Goal: Task Accomplishment & Management: Manage account settings

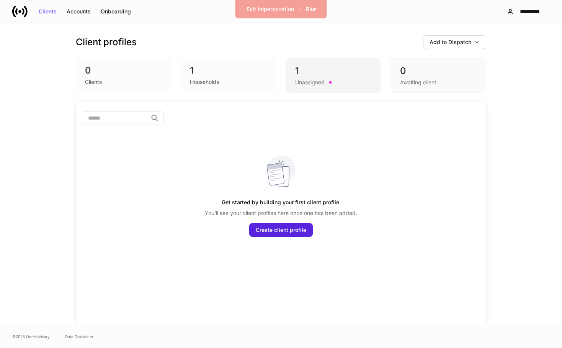
click at [304, 77] on div "Unassigned" at bounding box center [333, 81] width 77 height 9
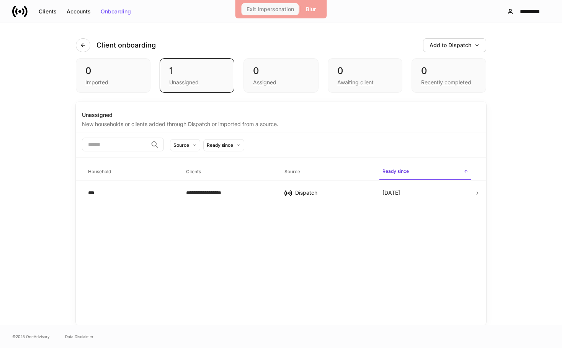
click at [265, 10] on div "Exit Impersonation" at bounding box center [270, 9] width 47 height 5
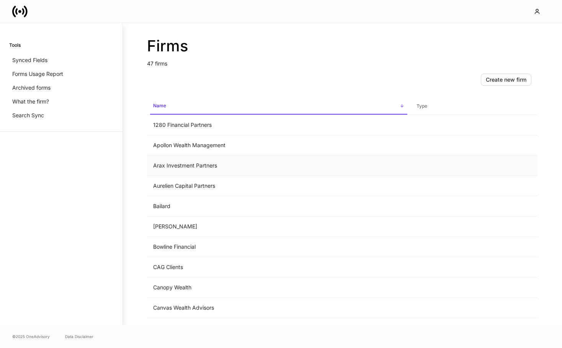
click at [197, 164] on td "Arax Investment Partners" at bounding box center [279, 166] width 264 height 20
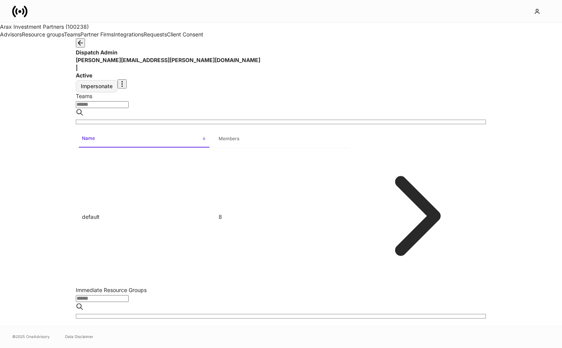
click at [113, 83] on div "Impersonate" at bounding box center [97, 85] width 32 height 5
